Goal: Task Accomplishment & Management: Manage account settings

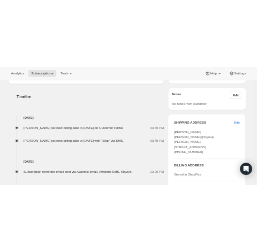
scroll to position [428, 0]
